Goal: Navigation & Orientation: Find specific page/section

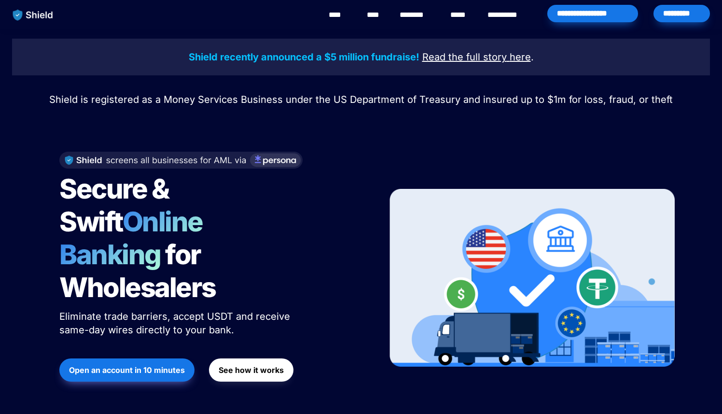
click at [418, 13] on link "********" at bounding box center [417, 15] width 34 height 12
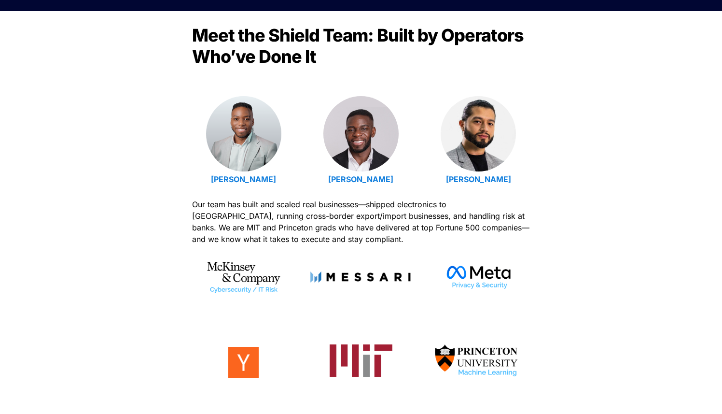
scroll to position [150, 0]
